Goal: Task Accomplishment & Management: Complete application form

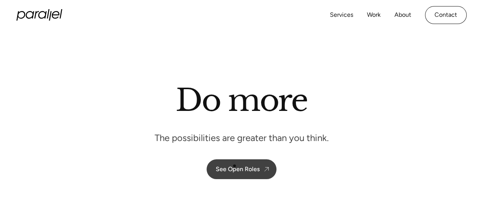
click at [235, 166] on div "See Open Roles" at bounding box center [238, 169] width 44 height 7
click at [242, 168] on div "See Open Roles" at bounding box center [238, 169] width 44 height 7
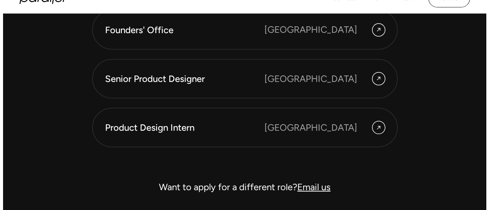
scroll to position [2167, 0]
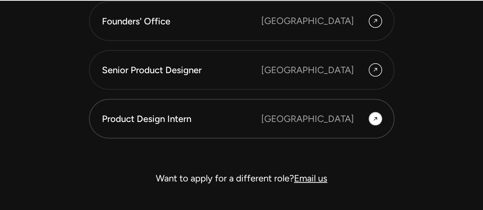
click at [289, 113] on div "Product Design Intern [GEOGRAPHIC_DATA]" at bounding box center [242, 119] width 280 height 14
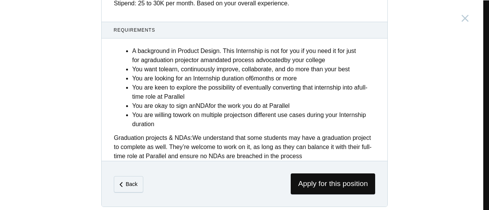
scroll to position [367, 0]
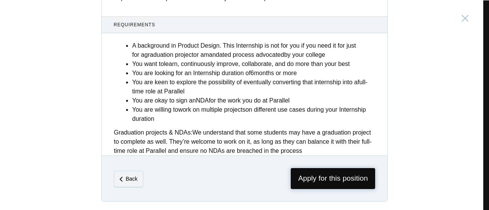
click at [326, 181] on span "Apply for this position" at bounding box center [333, 178] width 84 height 21
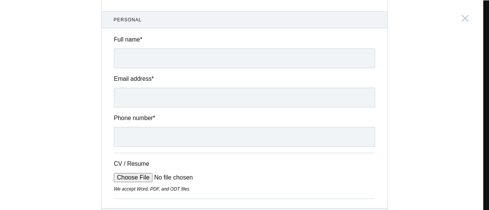
scroll to position [32, 0]
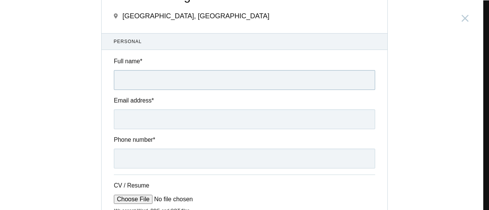
click at [201, 74] on input "Full name *" at bounding box center [244, 80] width 261 height 20
type input "[PERSON_NAME]"
click at [176, 116] on input "Email address *" at bounding box center [244, 120] width 261 height 20
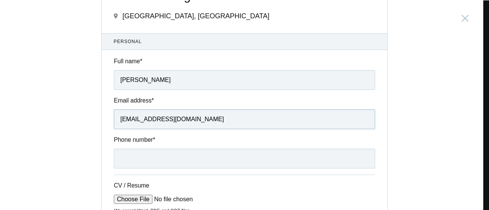
scroll to position [86, 0]
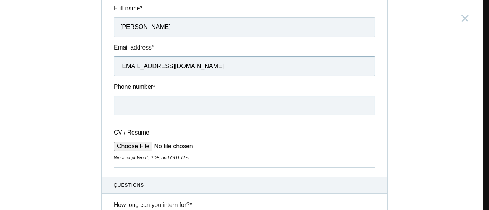
type input "[EMAIL_ADDRESS][DOMAIN_NAME]"
click at [168, 104] on input "Phone number *" at bounding box center [244, 106] width 261 height 20
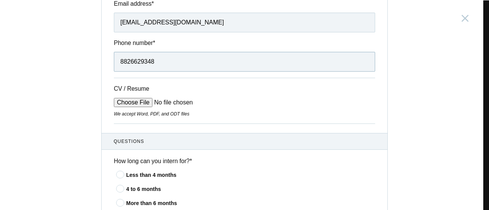
type input "8826629348"
click at [126, 105] on input "CV / Resume" at bounding box center [172, 102] width 116 height 9
type input "C:\fakepath\[PERSON_NAME].pdf"
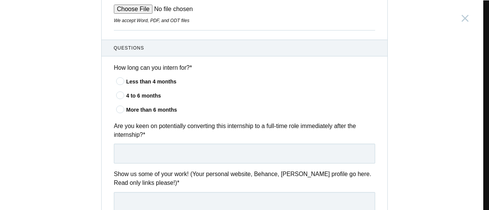
scroll to position [227, 0]
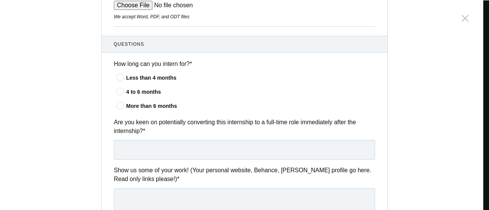
click at [139, 92] on div "4 to 6 months" at bounding box center [250, 92] width 249 height 8
click at [0, 0] on input"] "4 to 6 months" at bounding box center [0, 0] width 0 height 0
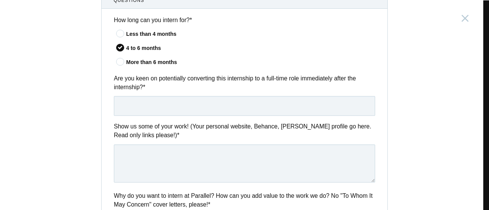
scroll to position [271, 0]
click at [192, 97] on input "text" at bounding box center [244, 106] width 261 height 20
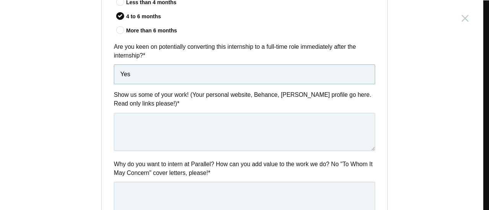
type input "Yes"
click at [173, 142] on textarea at bounding box center [244, 132] width 261 height 38
